Goal: Task Accomplishment & Management: Use online tool/utility

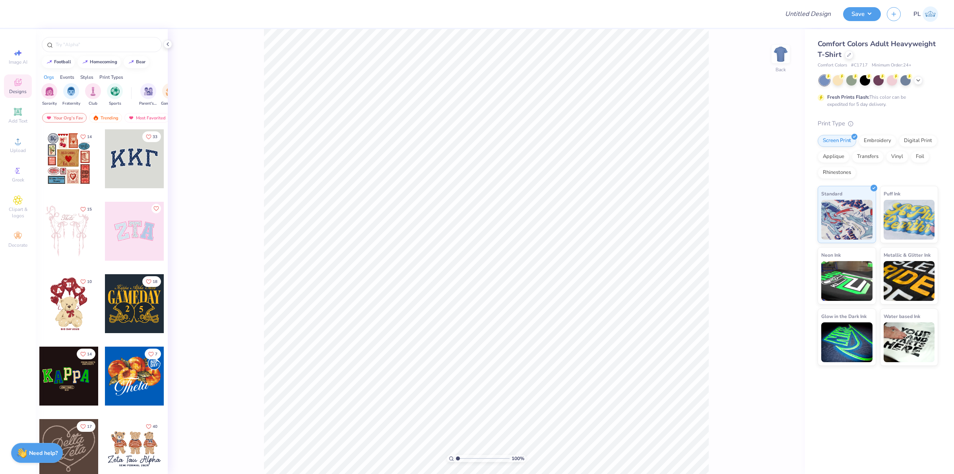
click at [843, 54] on div "Comfort Colors Adult Heavyweight T-Shirt" at bounding box center [878, 49] width 120 height 21
click at [847, 55] on icon at bounding box center [849, 54] width 4 height 4
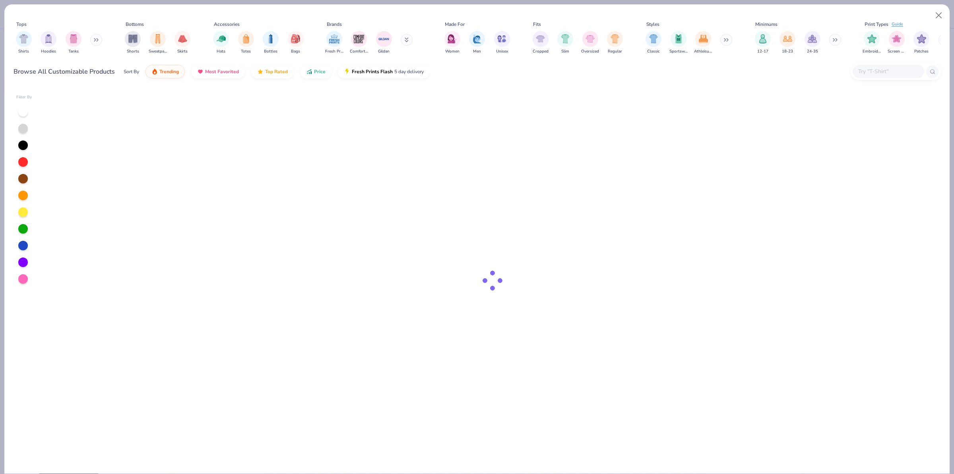
click at [880, 74] on input "text" at bounding box center [888, 71] width 61 height 9
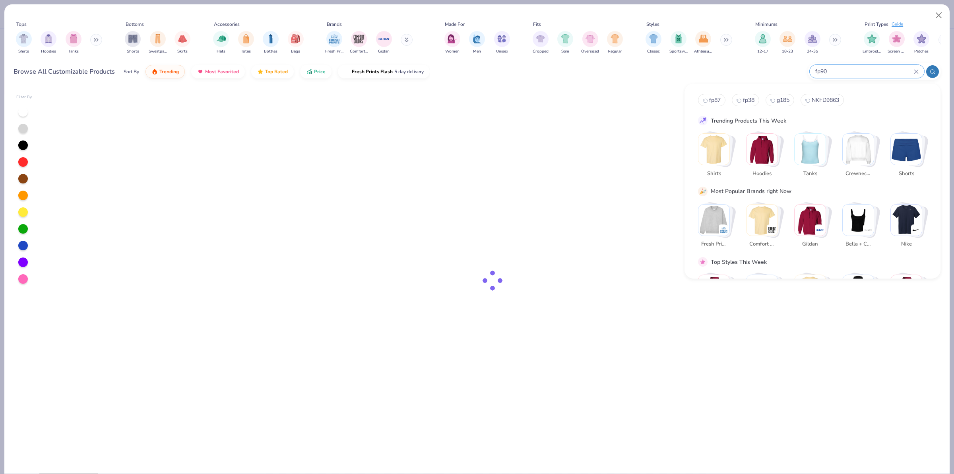
type input "fp90"
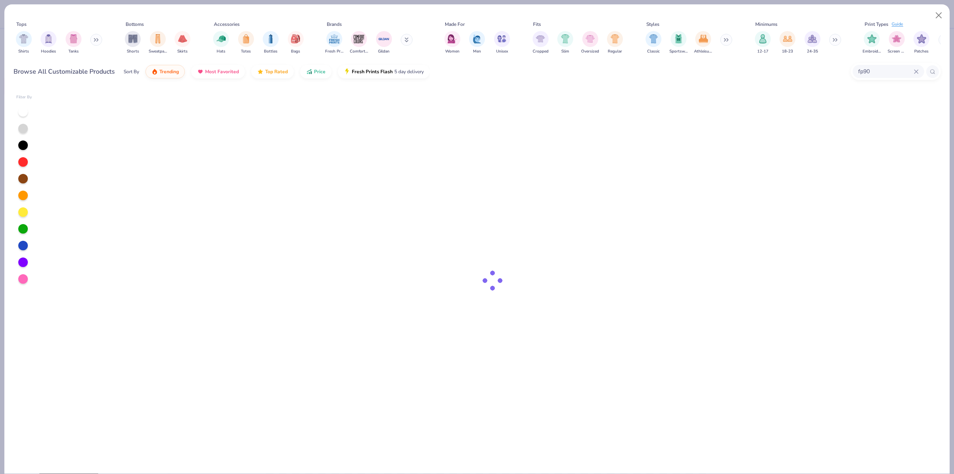
click at [698, 148] on div at bounding box center [492, 280] width 897 height 385
click at [938, 15] on button "Close" at bounding box center [939, 15] width 15 height 15
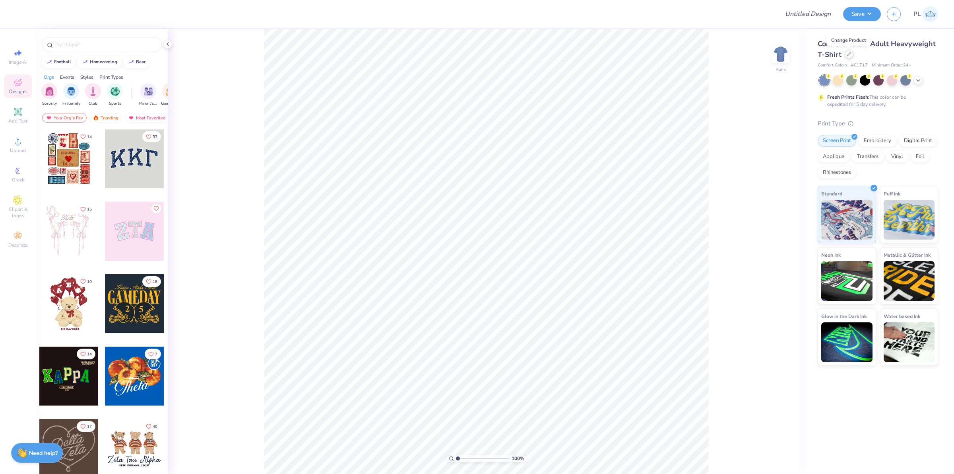
click at [848, 52] on icon at bounding box center [849, 54] width 4 height 4
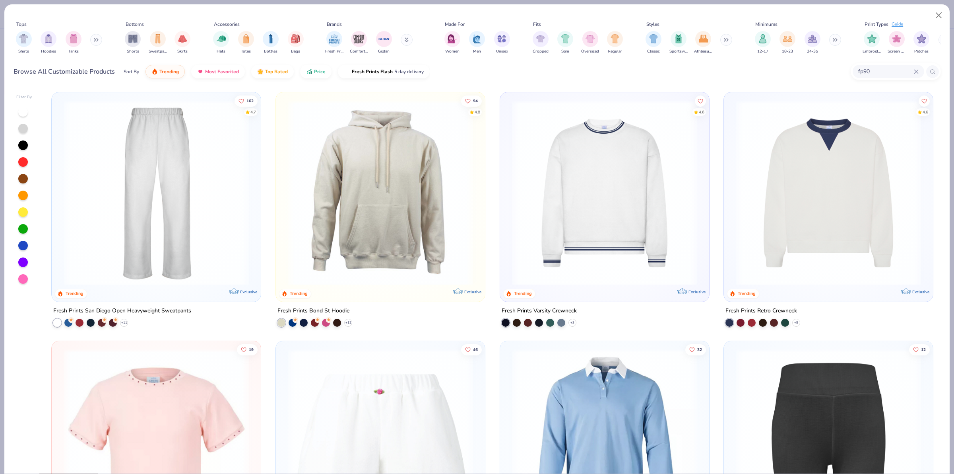
click at [195, 188] on img at bounding box center [156, 192] width 193 height 185
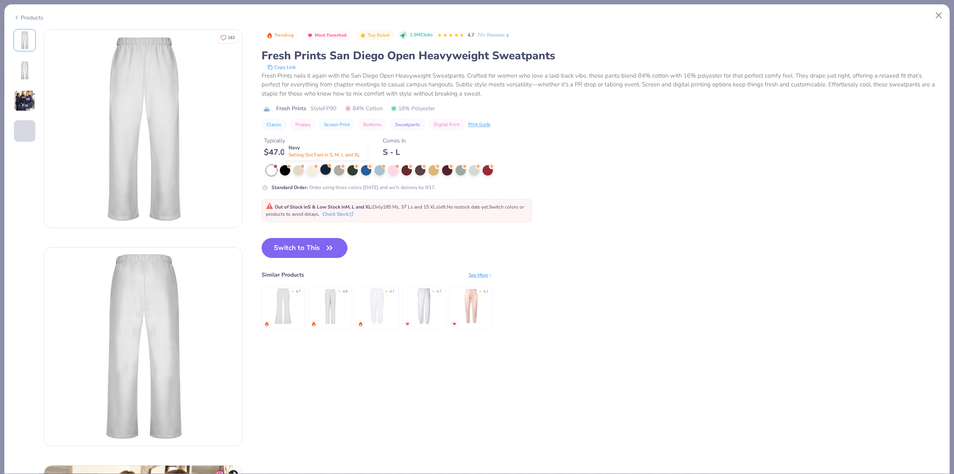
click at [325, 173] on div at bounding box center [325, 169] width 10 height 10
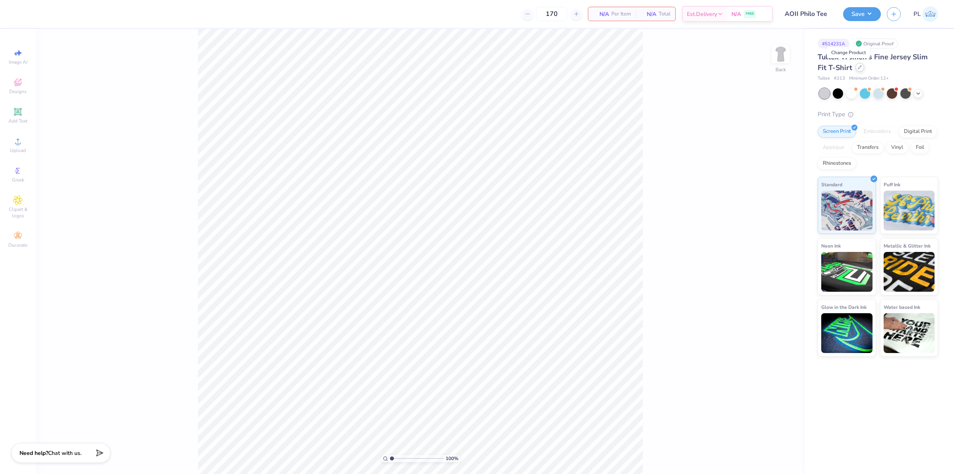
click at [856, 70] on div at bounding box center [860, 67] width 9 height 9
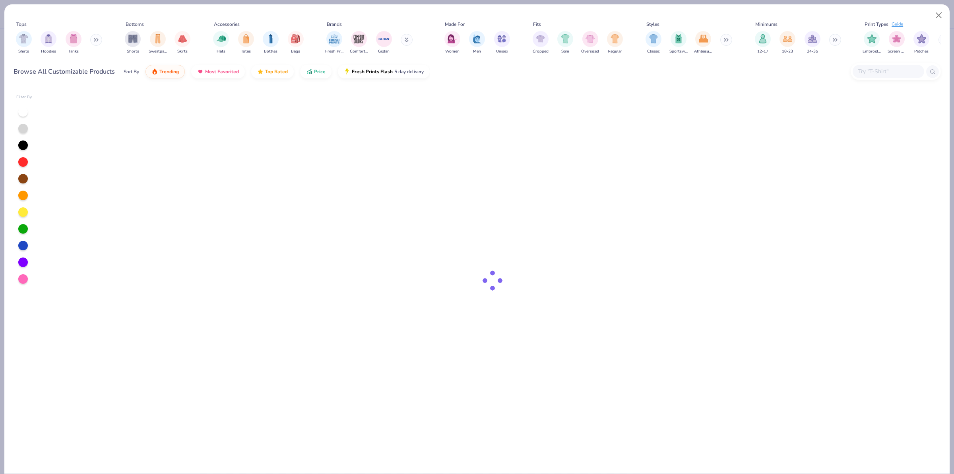
click at [881, 76] on input "text" at bounding box center [888, 71] width 61 height 9
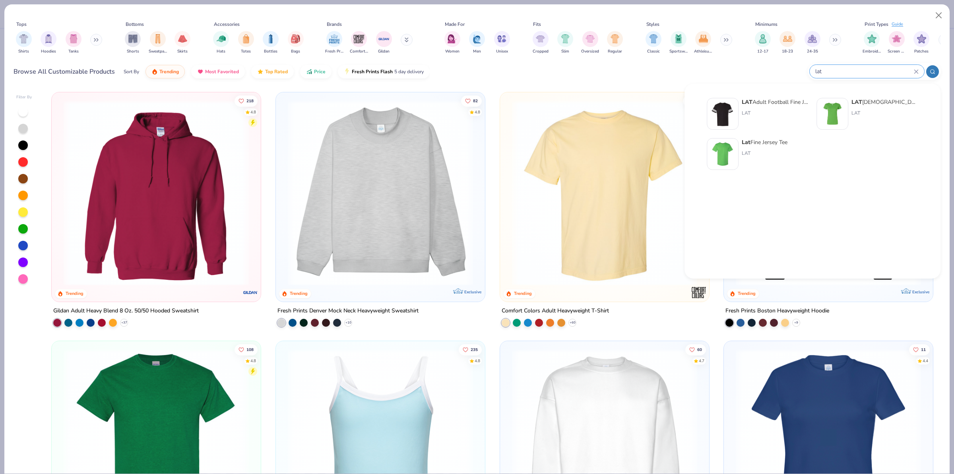
type input "lat"
click at [881, 104] on div "LAT Ladies' Fine Jersey T-Shirt" at bounding box center [885, 102] width 67 height 8
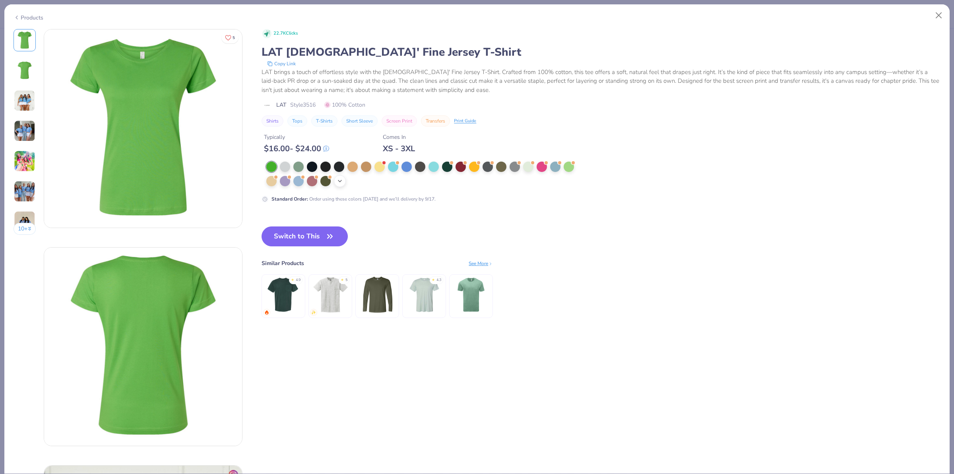
click at [343, 179] on icon at bounding box center [340, 181] width 6 height 6
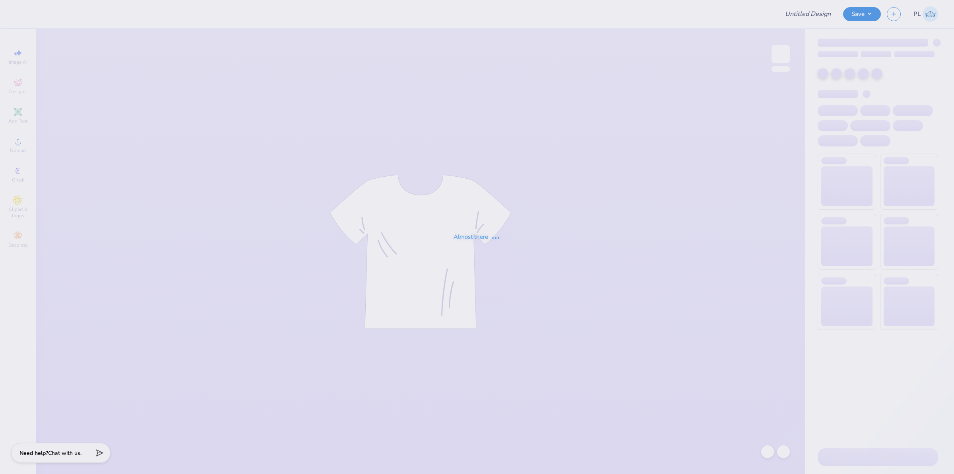
type input "PiKapp GS Crewneck 25'"
